Goal: Transaction & Acquisition: Obtain resource

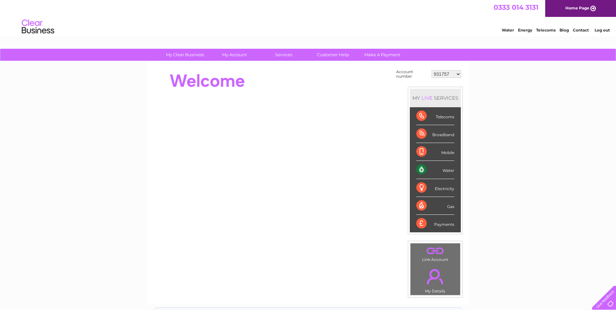
click at [454, 74] on select "931757 1139086 1142109 1143758 1151714 1153192 30291599 30291600 30303584 30305…" at bounding box center [447, 74] width 30 height 8
select select "30309019"
click at [432, 70] on select "931757 1139086 1142109 1143758 1151714 1153192 30291599 30291600 30303584 30305…" at bounding box center [447, 74] width 30 height 8
click at [457, 77] on select "931757 1139086 1142109 1143758 1151714 1153192 30291599 30291600 30303584 30305…" at bounding box center [447, 74] width 30 height 8
select select "30309019"
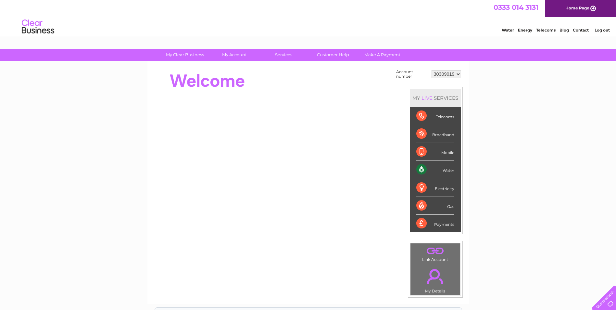
click at [432, 70] on select "931757 1139086 1142109 1143758 1151714 1153192 30291599 30291600 30303584 30305…" at bounding box center [447, 74] width 30 height 8
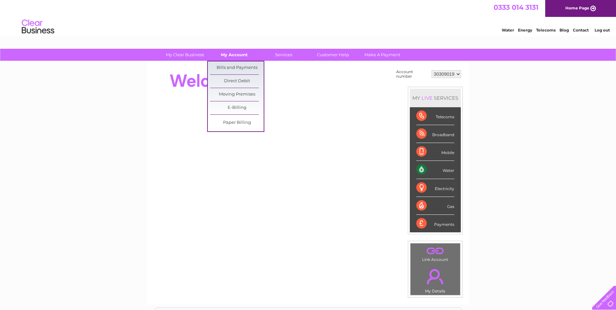
click at [247, 55] on link "My Account" at bounding box center [235, 55] width 54 height 12
click at [247, 66] on link "Bills and Payments" at bounding box center [237, 67] width 54 height 13
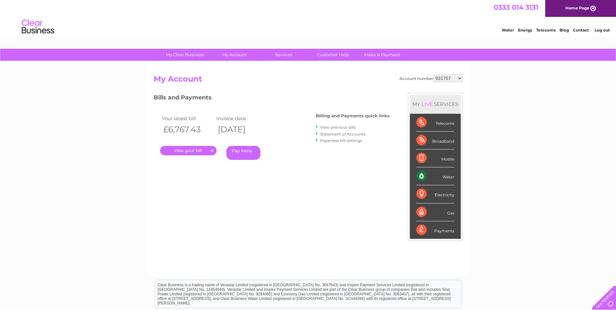
click at [192, 147] on link "." at bounding box center [188, 150] width 57 height 9
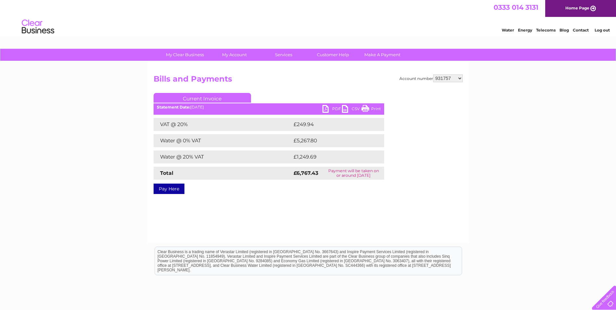
click at [326, 108] on link "PDF" at bounding box center [332, 109] width 19 height 9
click at [454, 77] on select "931757 1139086 1142109 1143758 1151714 1153192 30291599 30291600 30303584 30305…" at bounding box center [448, 78] width 30 height 8
select select "30309019"
click at [433, 74] on select "931757 1139086 1142109 1143758 1151714 1153192 30291599 30291600 30303584 30305…" at bounding box center [448, 78] width 30 height 8
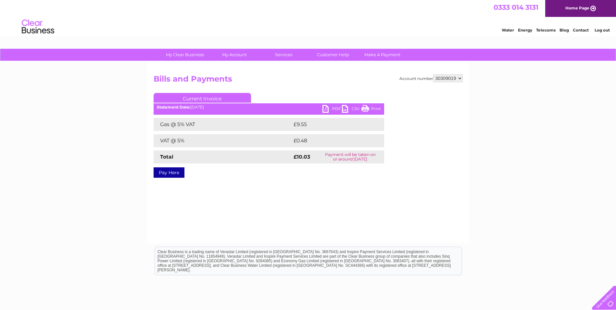
click at [330, 107] on link "PDF" at bounding box center [332, 109] width 19 height 9
